Goal: Task Accomplishment & Management: Manage account settings

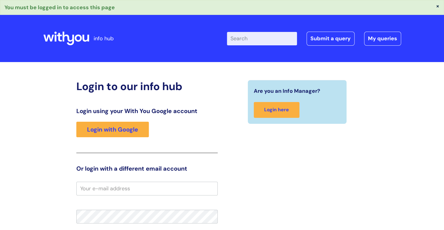
click at [52, 120] on div "Login to our info hub Login using your With You Google account Login with Googl…" at bounding box center [222, 200] width 358 height 241
click at [246, 40] on input "Enter your search term here..." at bounding box center [262, 38] width 70 height 13
click at [260, 37] on input "Enter your search term here..." at bounding box center [262, 38] width 70 height 13
paste input "https://infohub.wearewithyou.org.uk/helpdesk/tickets/350502"
type input "https://infohub.wearewithyou.org.uk/helpdesk/tickets/350502"
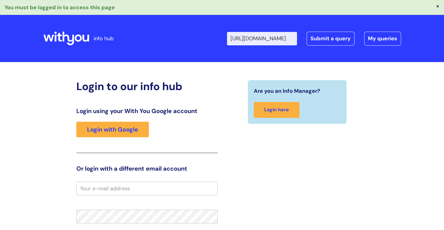
drag, startPoint x: 293, startPoint y: 37, endPoint x: 195, endPoint y: 41, distance: 98.5
click at [203, 38] on div "Enter your search term here... https://infohub.wearewithyou.org.uk/helpdesk/tic…" at bounding box center [273, 38] width 255 height 35
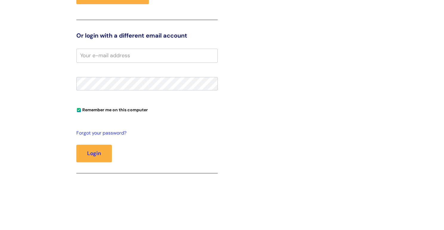
scroll to position [119, 0]
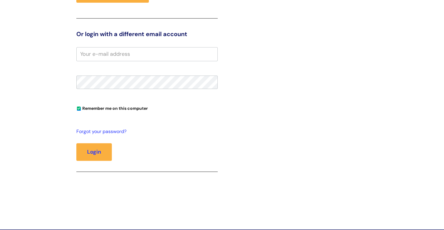
click at [99, 53] on input "email" at bounding box center [146, 54] width 141 height 14
type input "maneesha_pandey@yahoo.com"
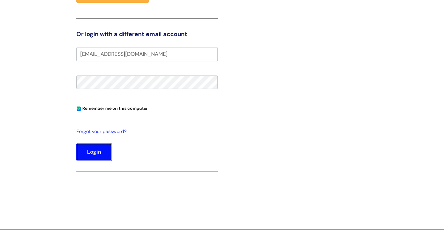
click at [95, 155] on button "Login" at bounding box center [94, 151] width 36 height 17
